Goal: Navigation & Orientation: Find specific page/section

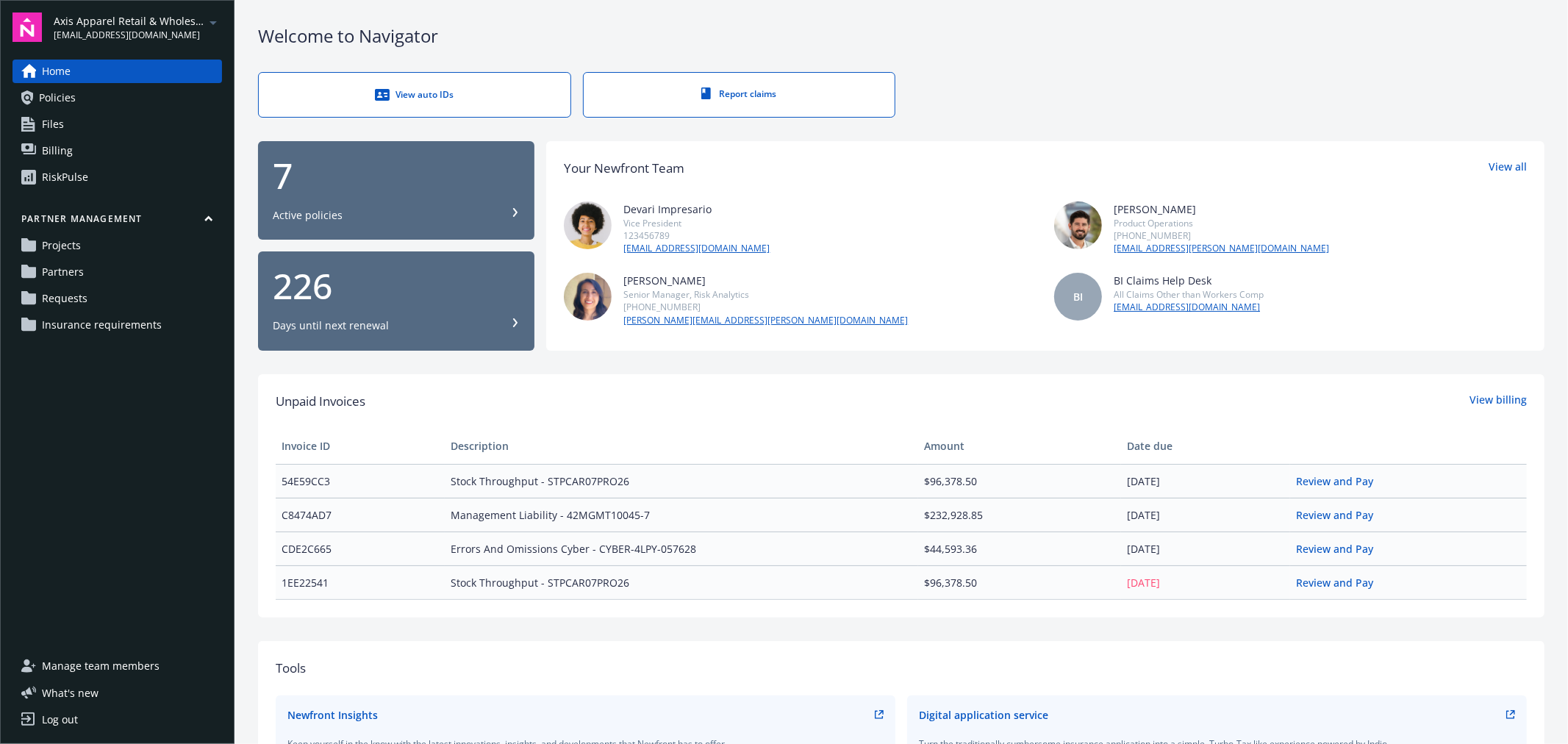
click at [206, 26] on icon "arrowDropDown" at bounding box center [213, 23] width 18 height 18
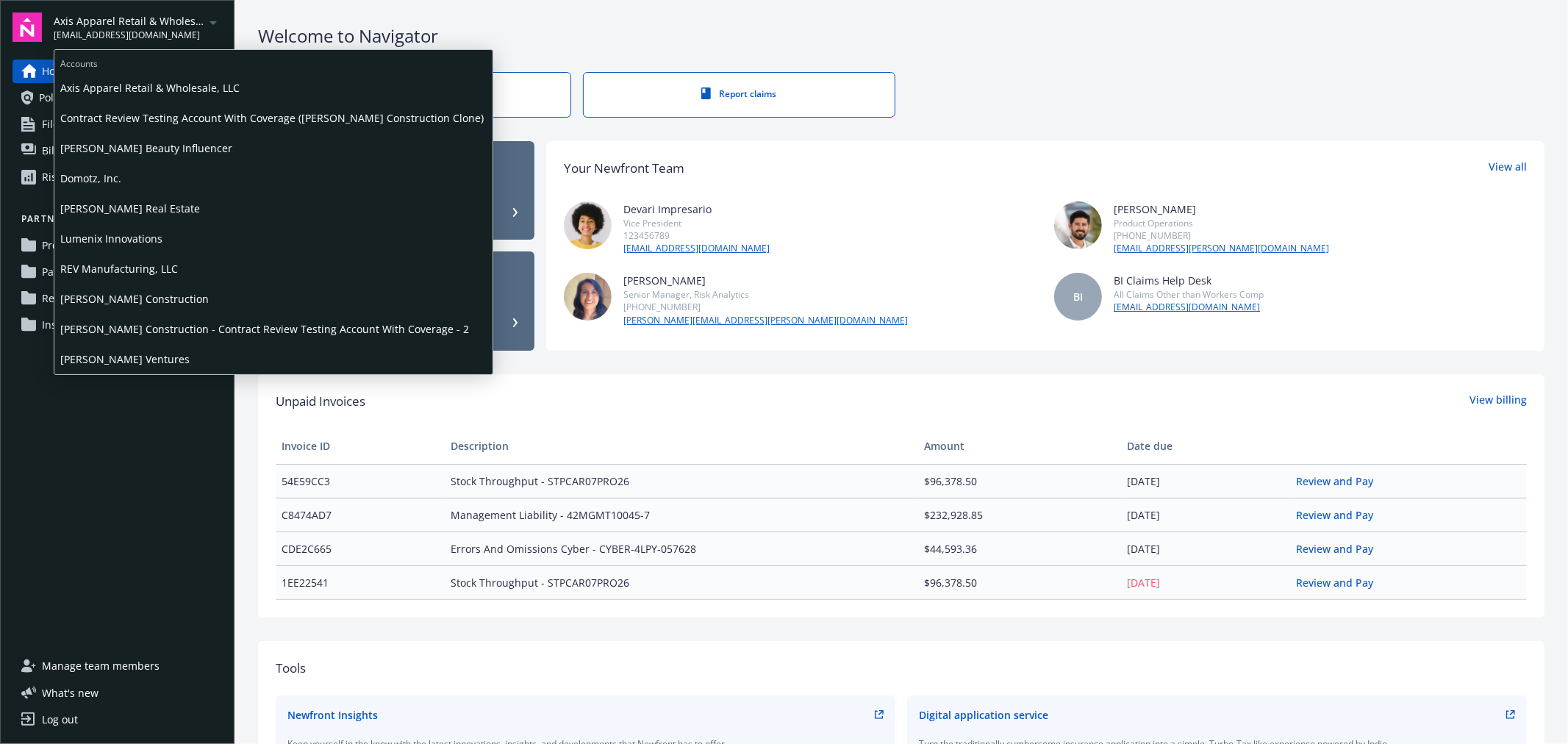
click at [169, 180] on span "Domotz, Inc." at bounding box center [273, 177] width 426 height 30
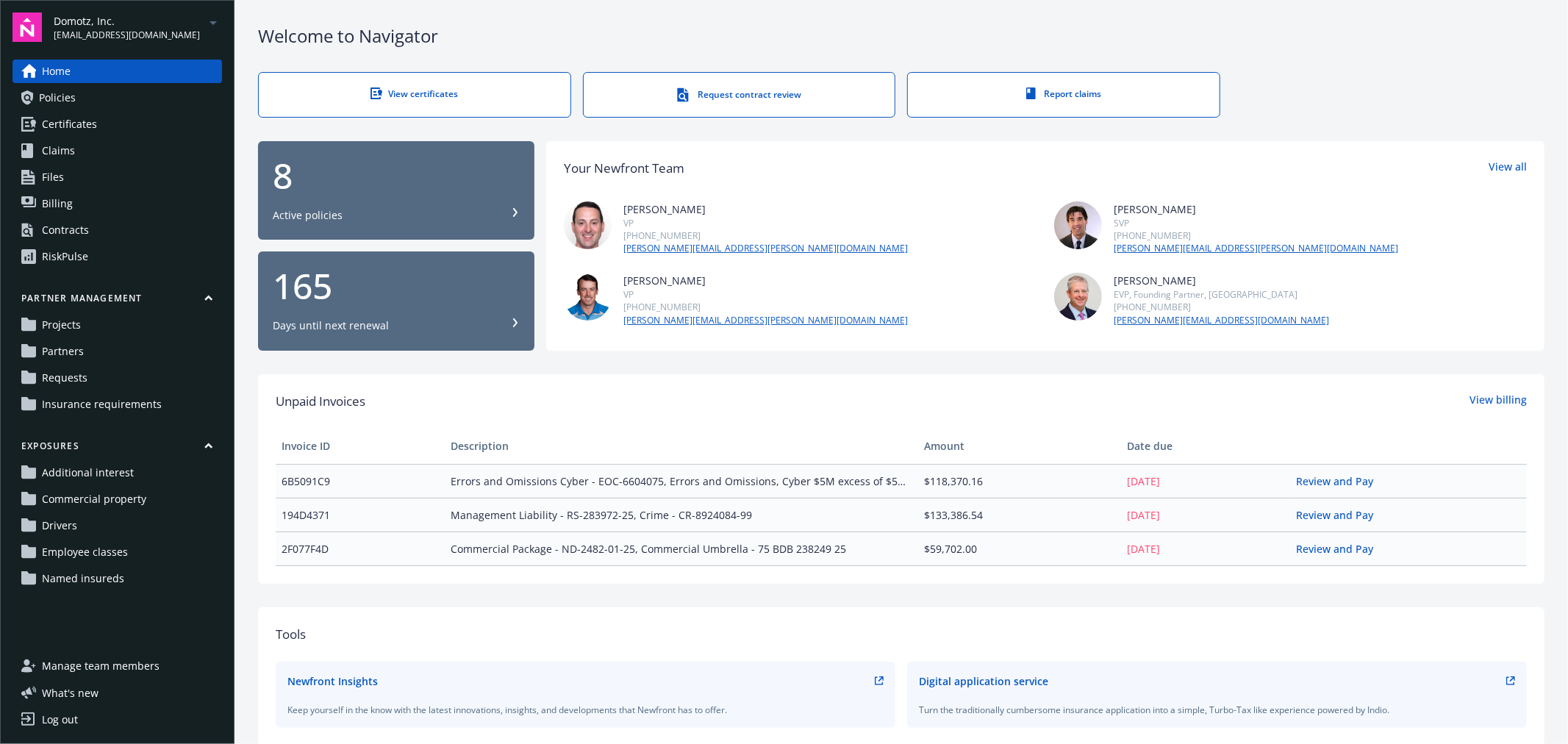
click at [213, 23] on icon "arrowDropDown" at bounding box center [213, 23] width 7 height 4
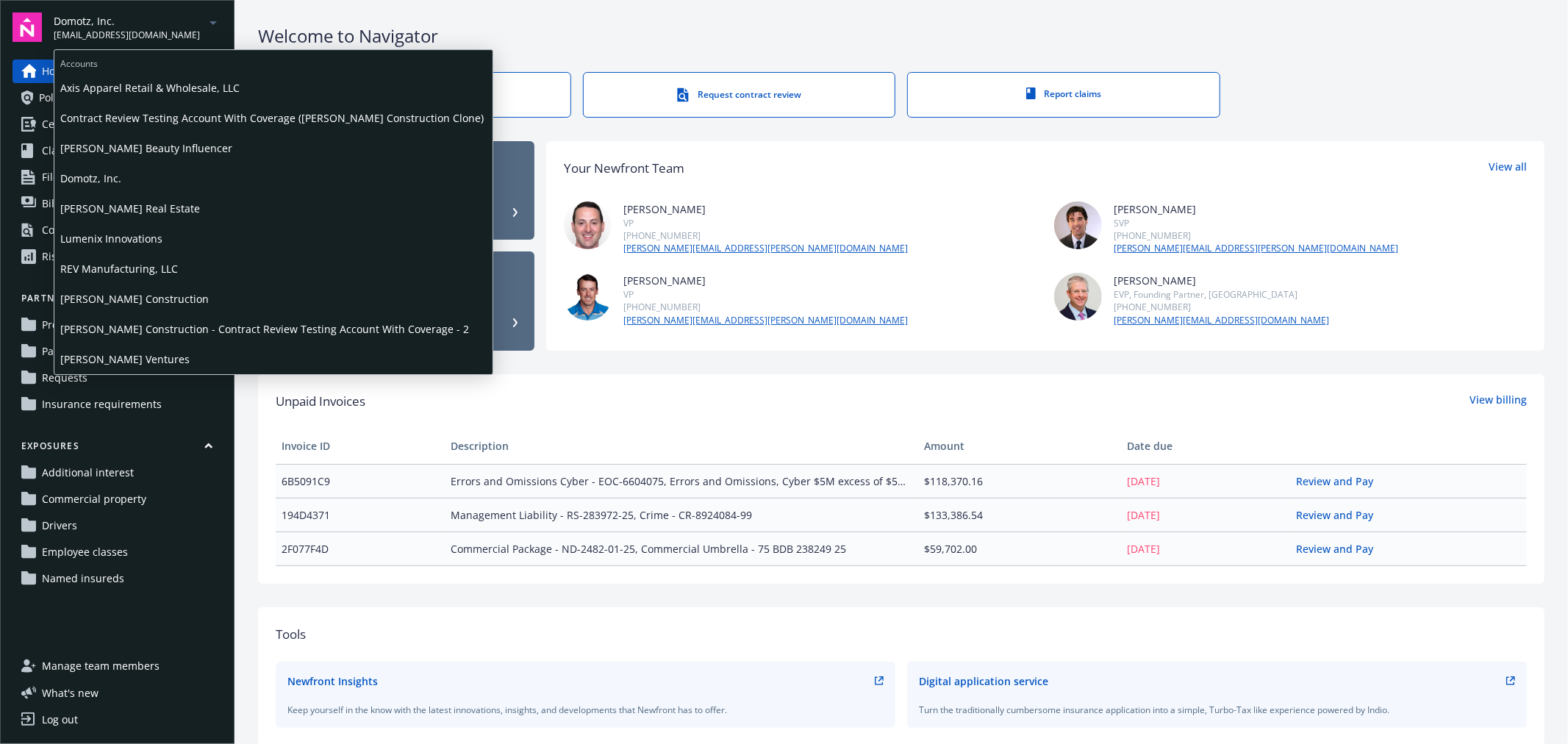
click at [213, 23] on icon "arrowDropDown" at bounding box center [213, 23] width 7 height 4
